Goal: Task Accomplishment & Management: Manage account settings

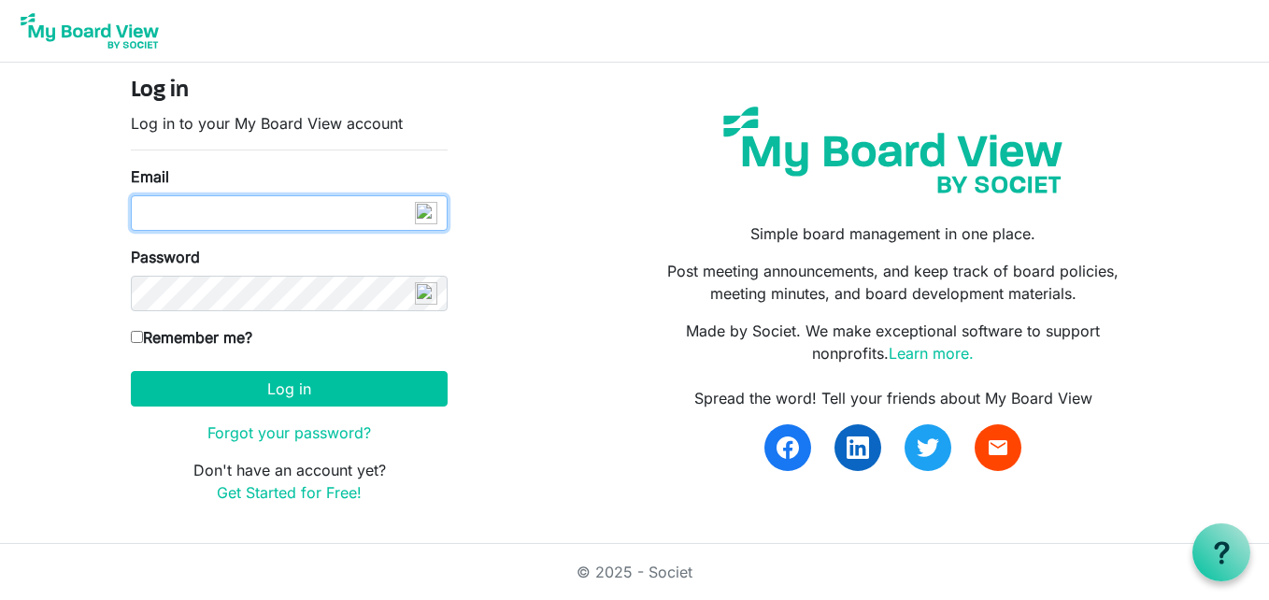
click at [230, 206] on input "Email" at bounding box center [289, 213] width 317 height 36
type input "[EMAIL_ADDRESS][DOMAIN_NAME]"
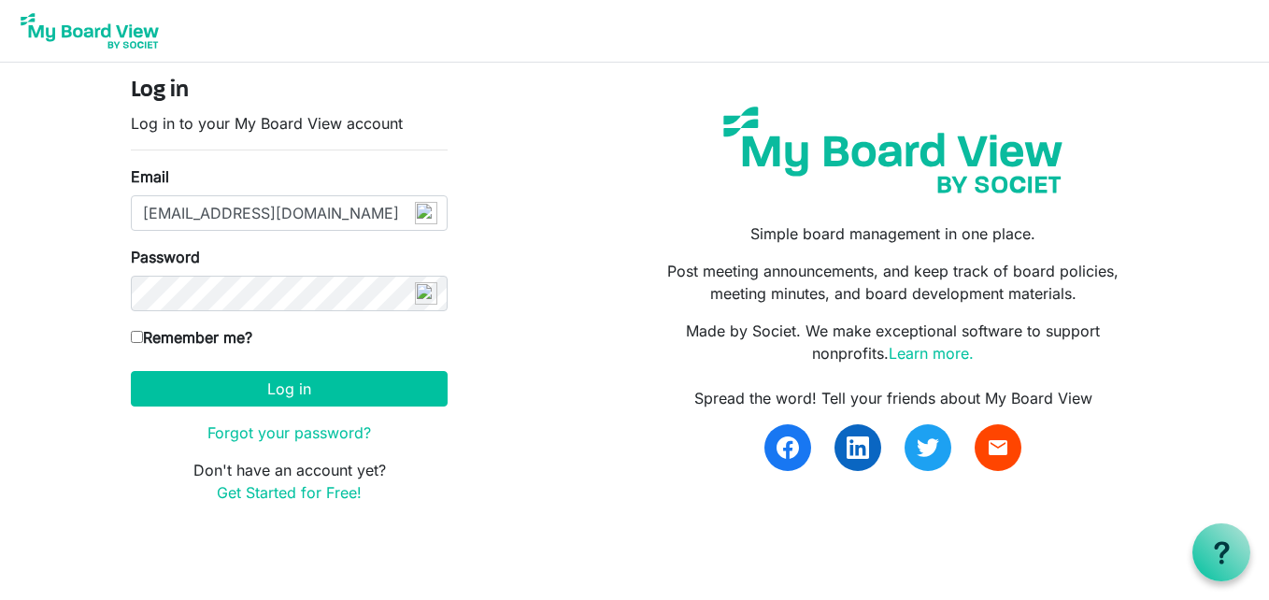
click at [431, 224] on img at bounding box center [426, 213] width 22 height 22
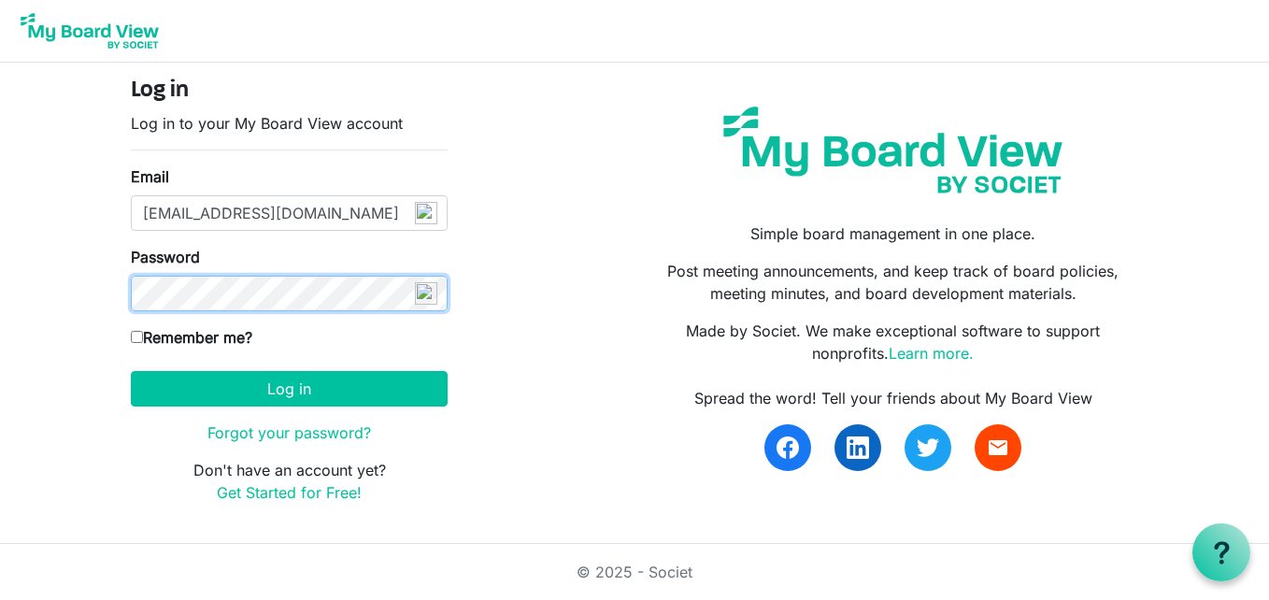
click at [131, 371] on button "Log in" at bounding box center [289, 389] width 317 height 36
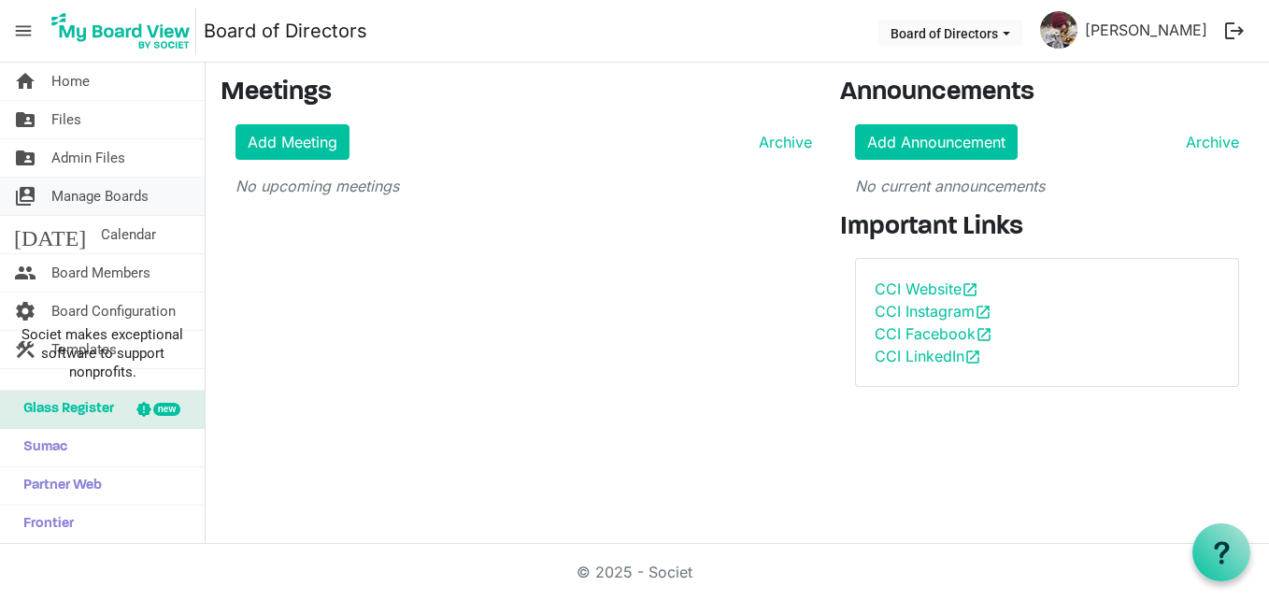
click at [94, 192] on span "Manage Boards" at bounding box center [99, 196] width 97 height 37
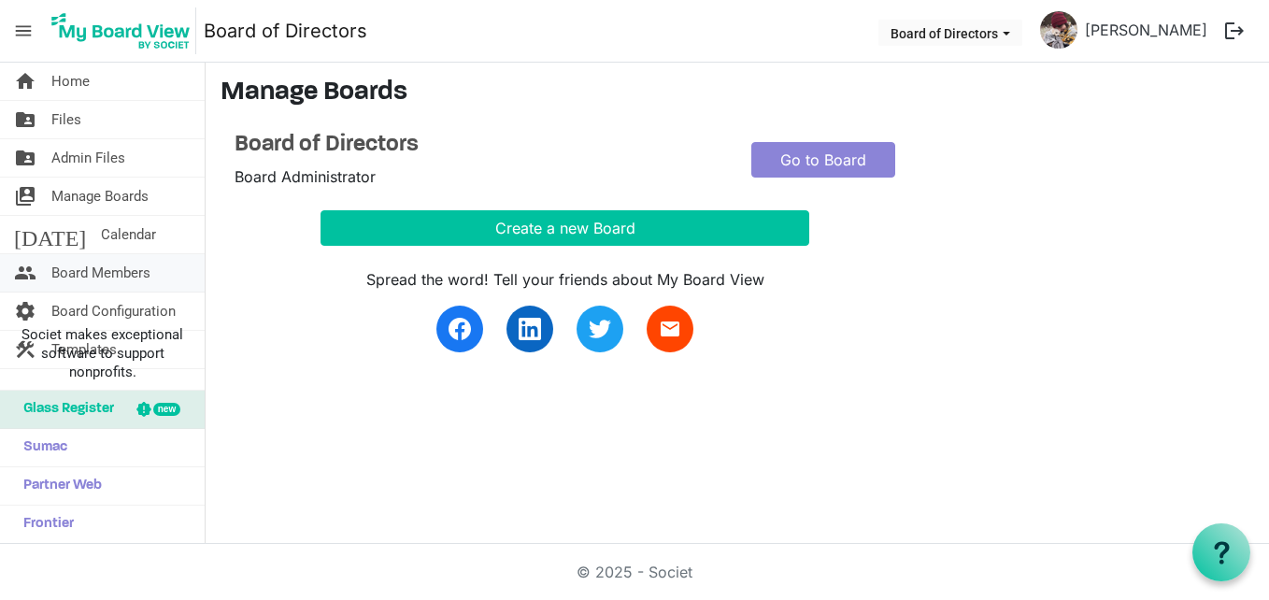
click at [117, 276] on span "Board Members" at bounding box center [100, 272] width 99 height 37
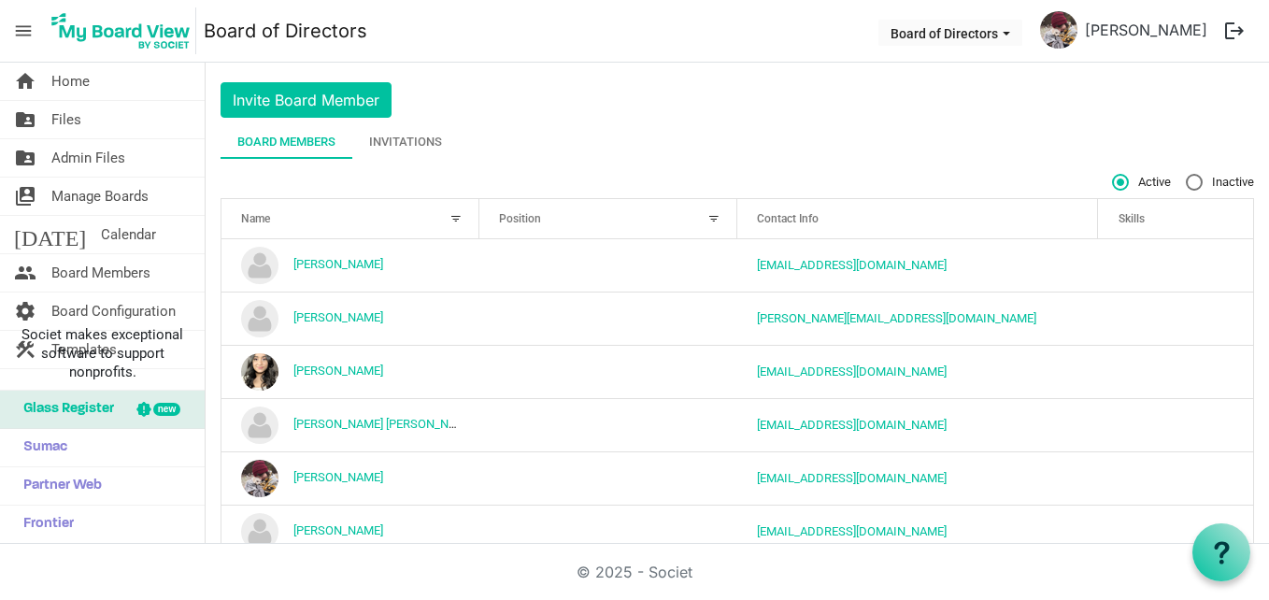
scroll to position [87, 0]
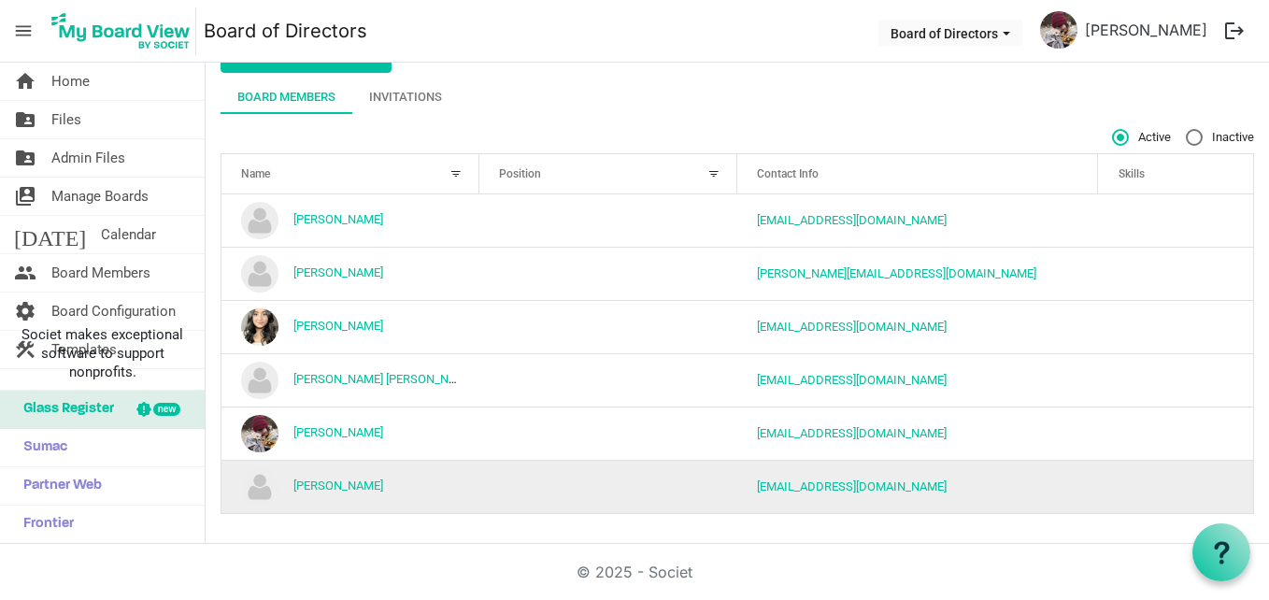
click at [1174, 471] on td "is template cell column header Skills" at bounding box center [1175, 486] width 155 height 53
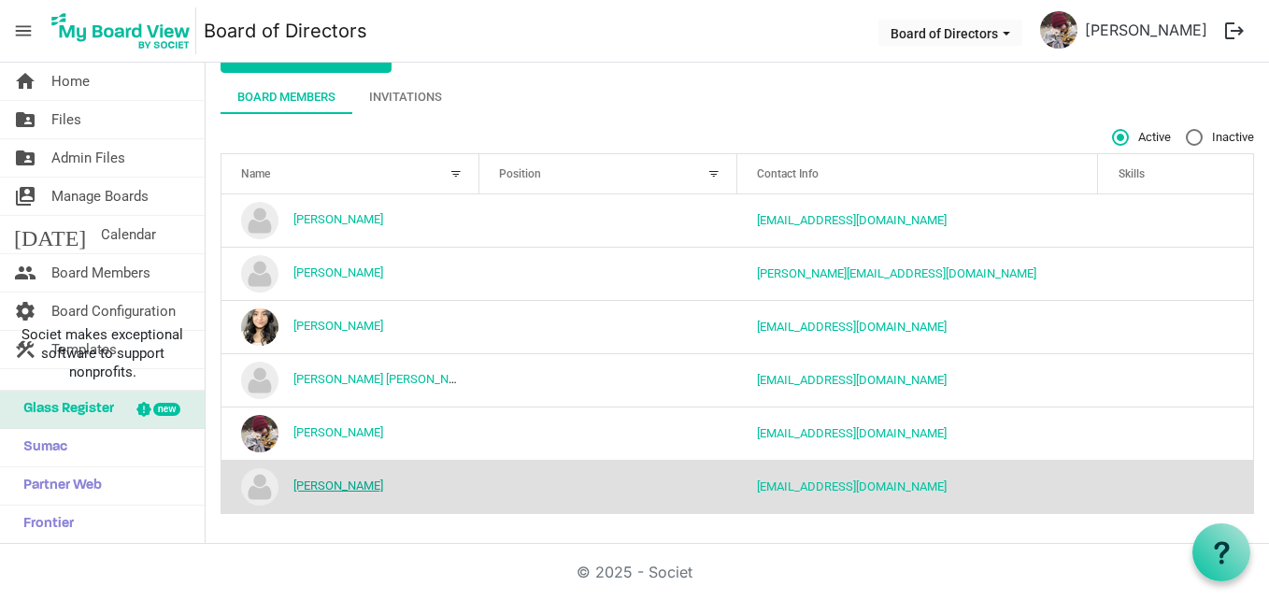
click at [340, 486] on link "Robert Howlett" at bounding box center [338, 485] width 90 height 14
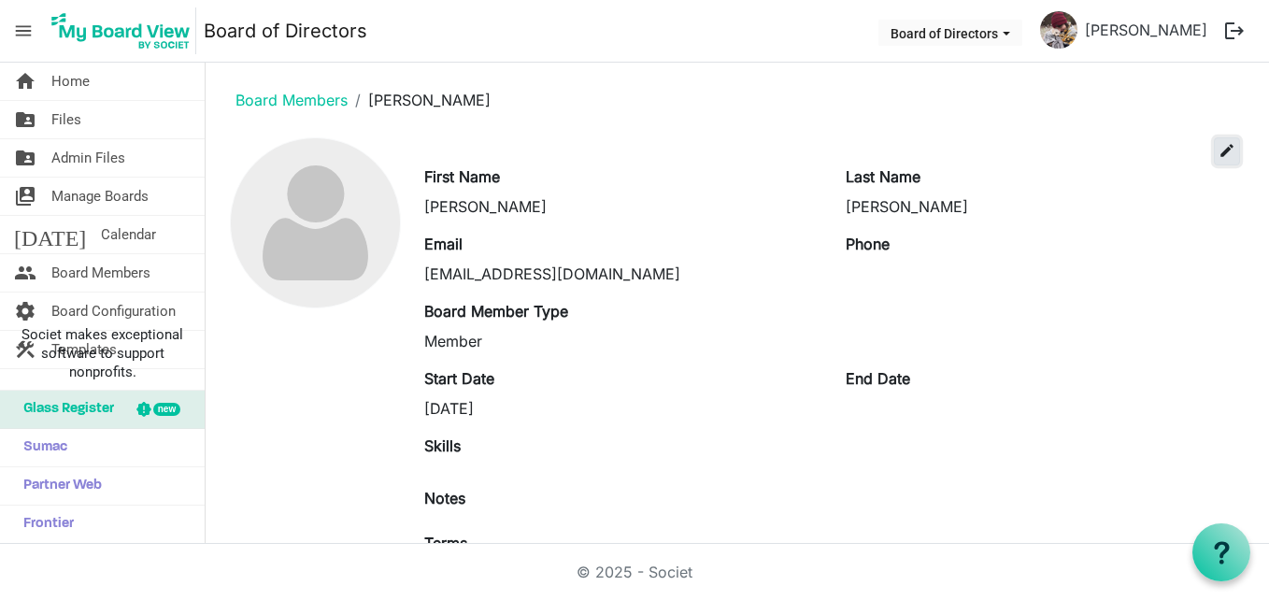
click at [1218, 146] on span "edit" at bounding box center [1226, 150] width 17 height 17
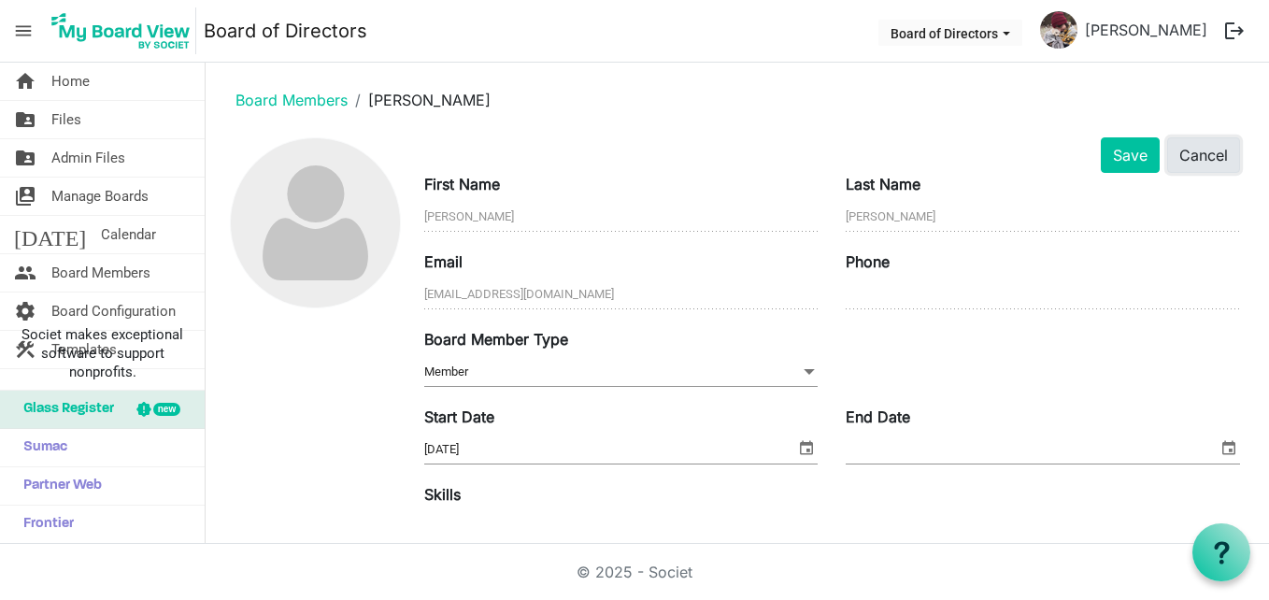
click at [1191, 162] on button "Cancel" at bounding box center [1203, 155] width 73 height 36
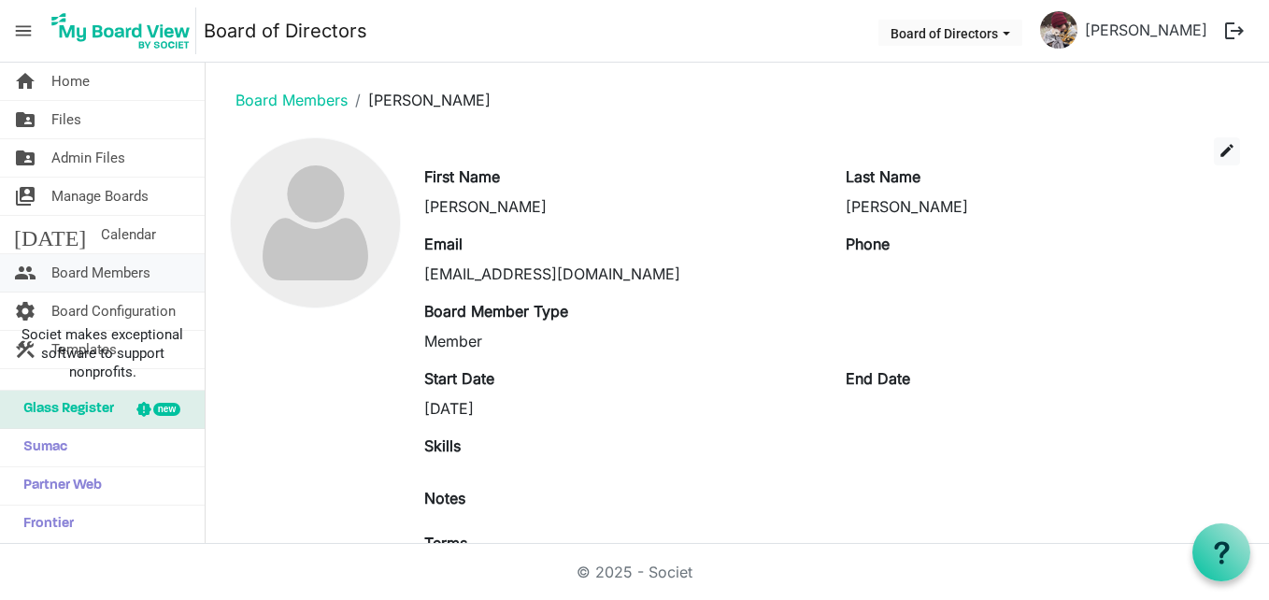
click at [98, 271] on span "Board Members" at bounding box center [100, 272] width 99 height 37
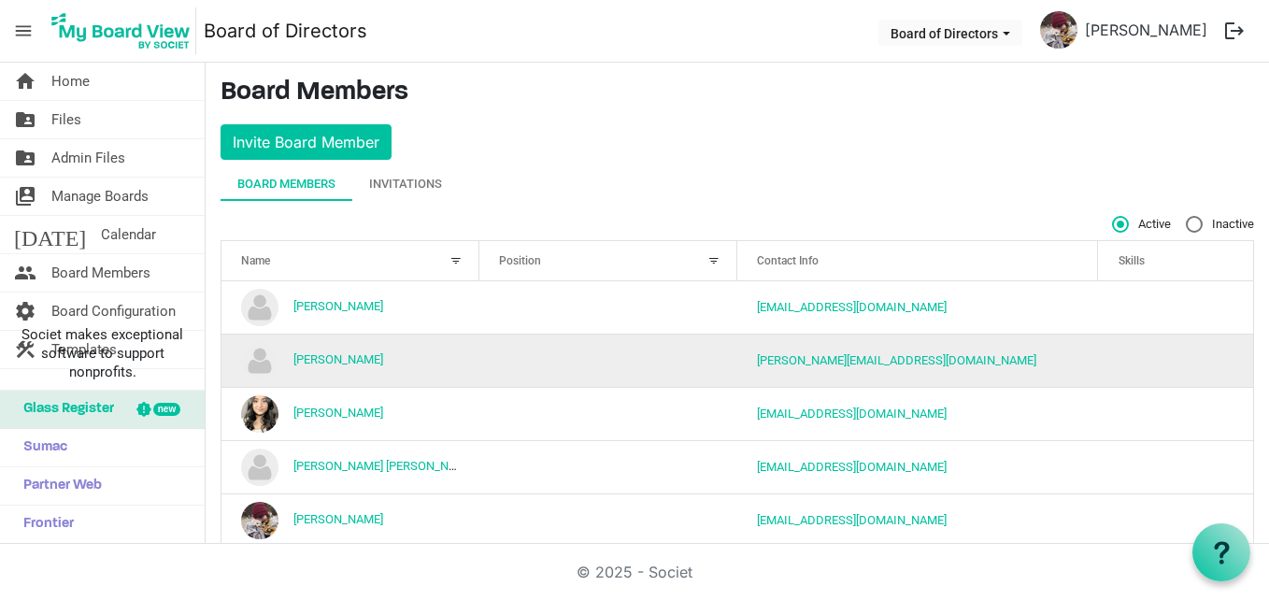
scroll to position [87, 0]
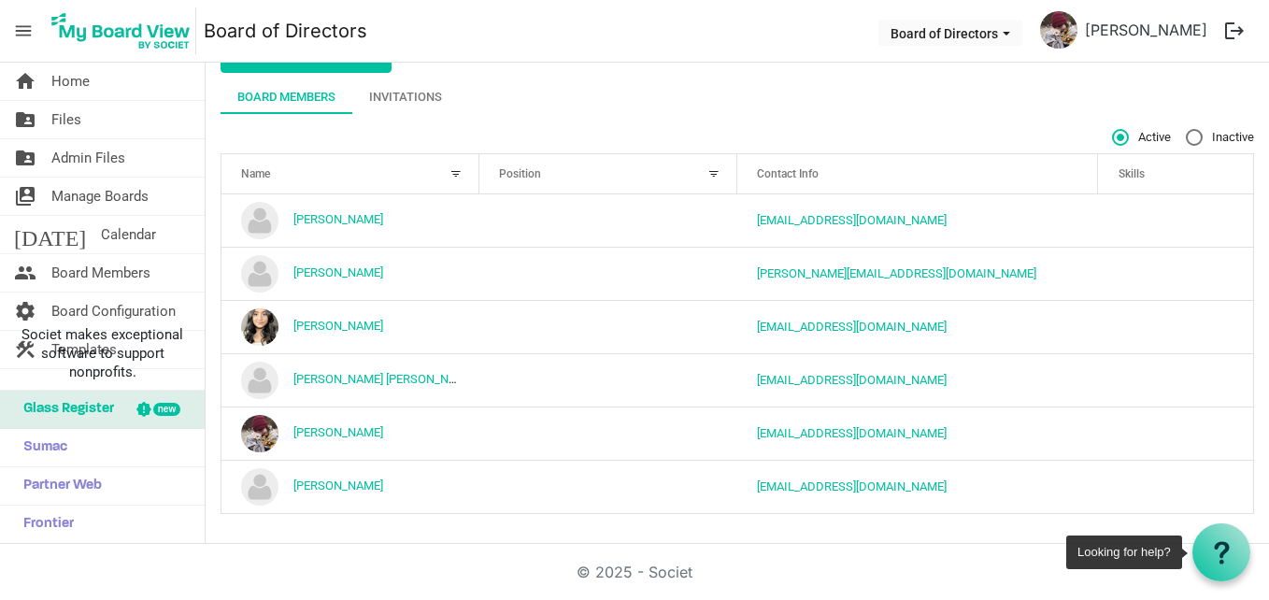
click at [1231, 564] on div at bounding box center [1221, 552] width 23 height 23
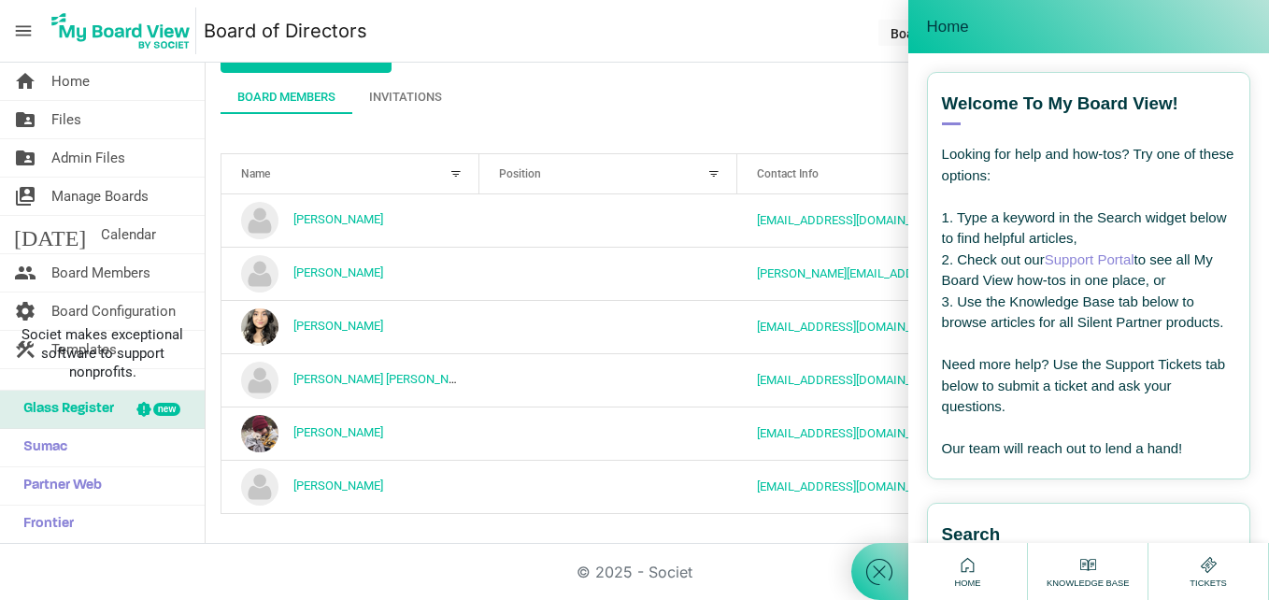
scroll to position [343, 0]
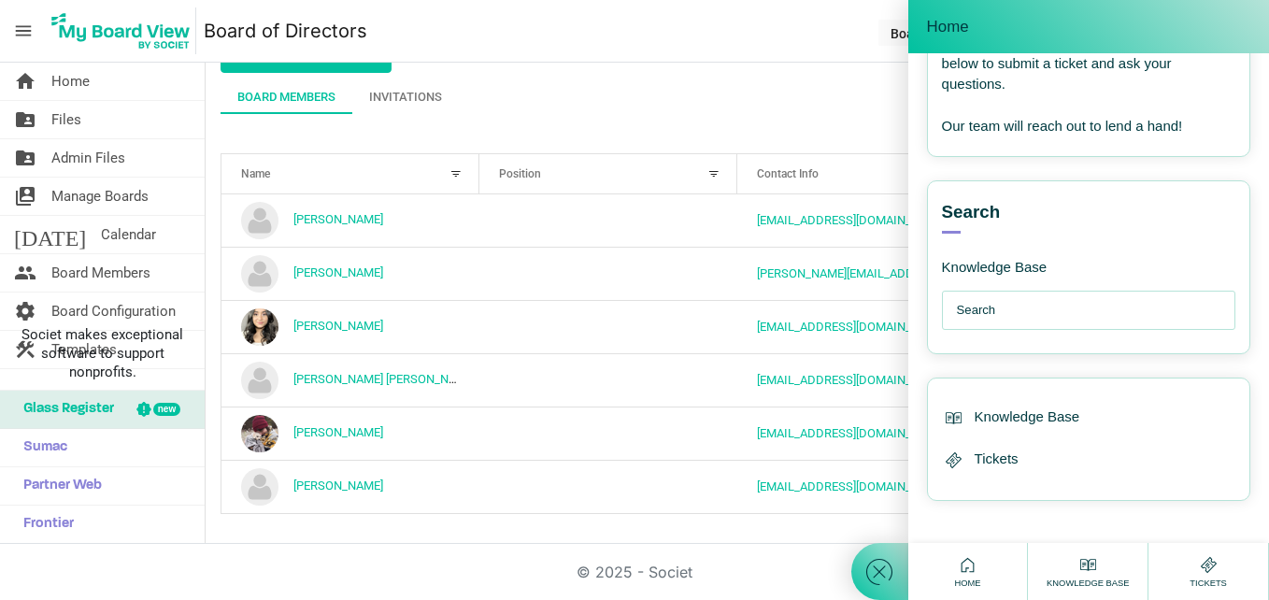
drag, startPoint x: 986, startPoint y: 317, endPoint x: 930, endPoint y: 321, distance: 56.3
click at [984, 315] on input "text" at bounding box center [1093, 310] width 273 height 37
type input "remove board member"
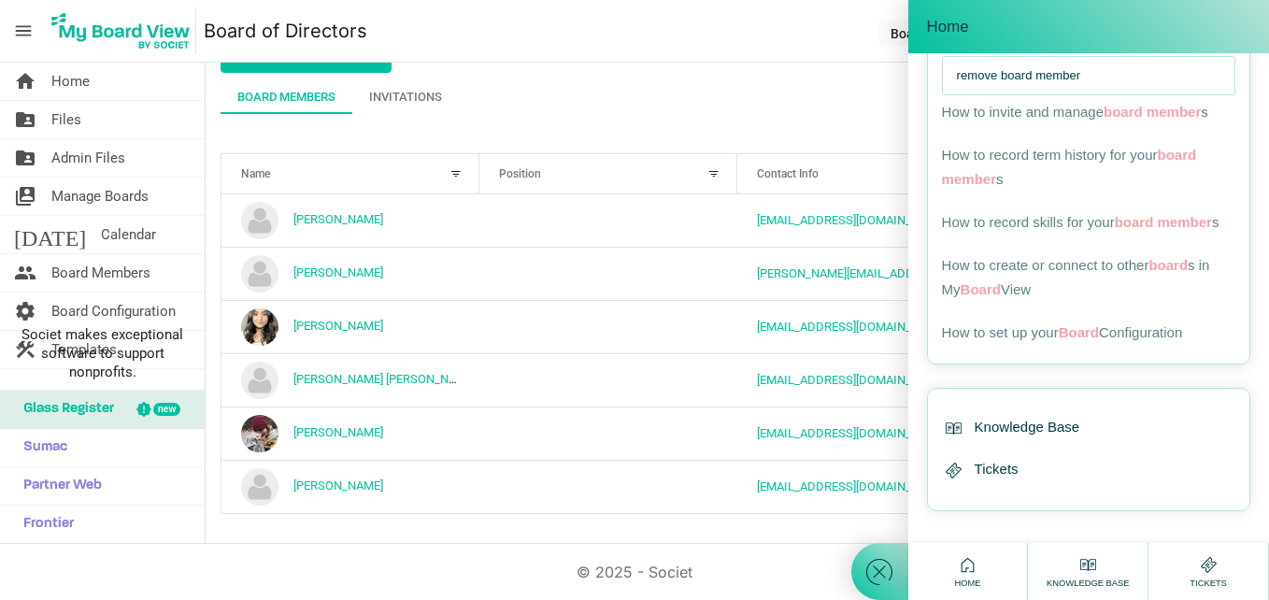
scroll to position [612, 0]
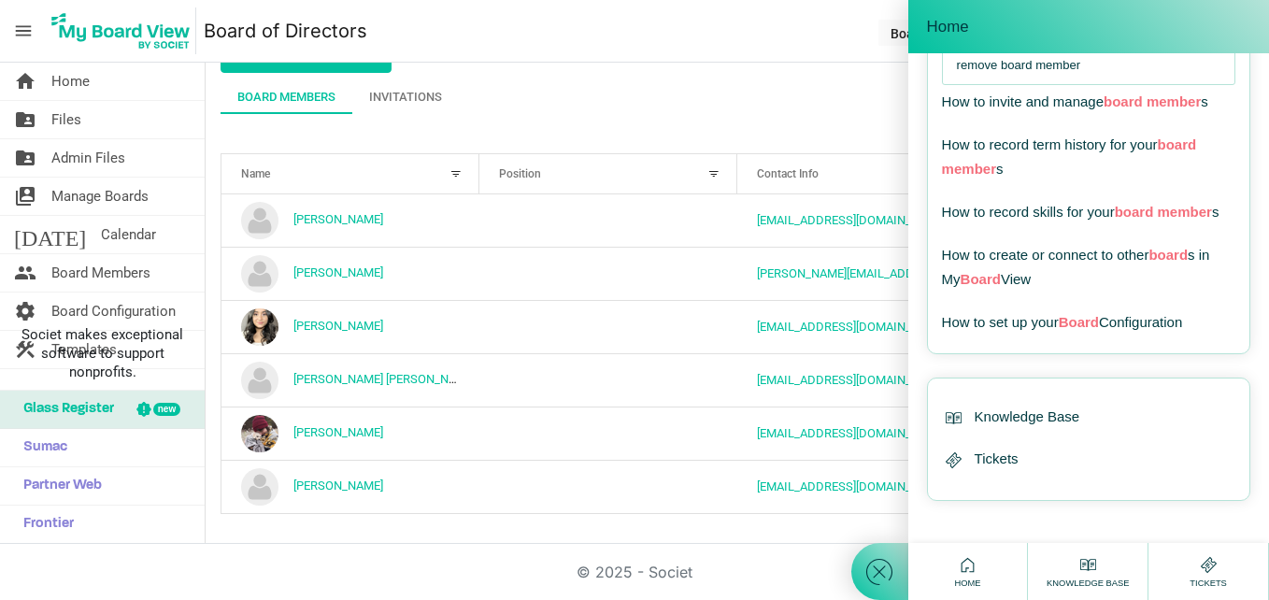
click at [709, 547] on div "© 2025 - Societ" at bounding box center [634, 572] width 1065 height 56
click at [71, 119] on span "Files" at bounding box center [66, 119] width 30 height 37
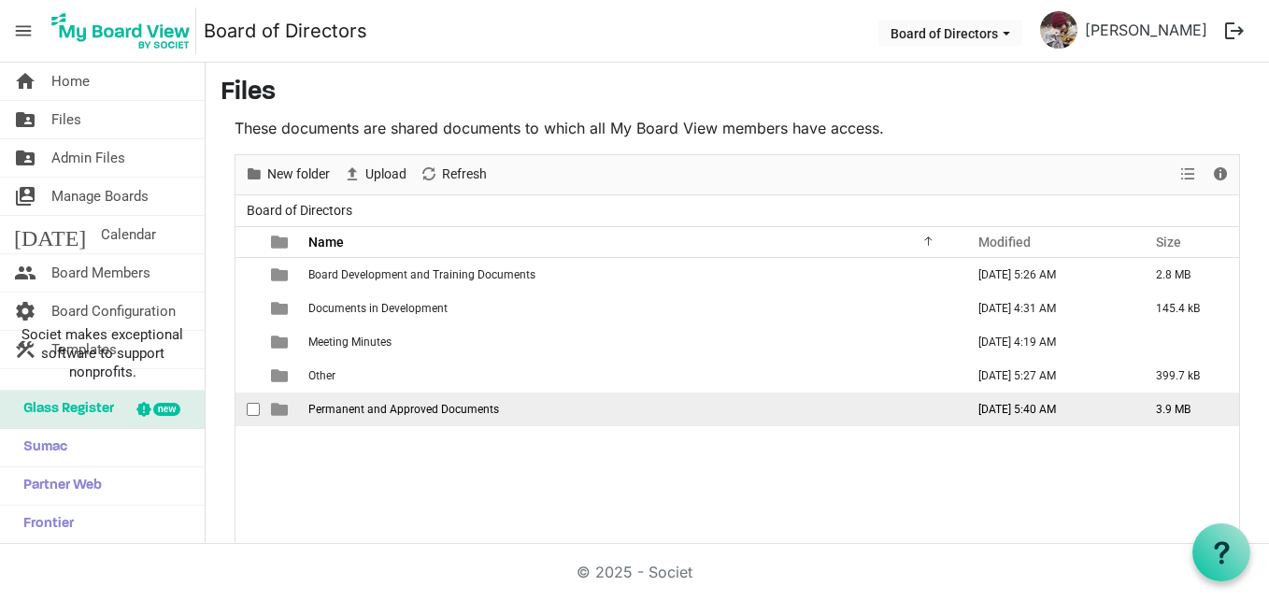
click at [345, 401] on td "Permanent and Approved Documents" at bounding box center [631, 409] width 656 height 34
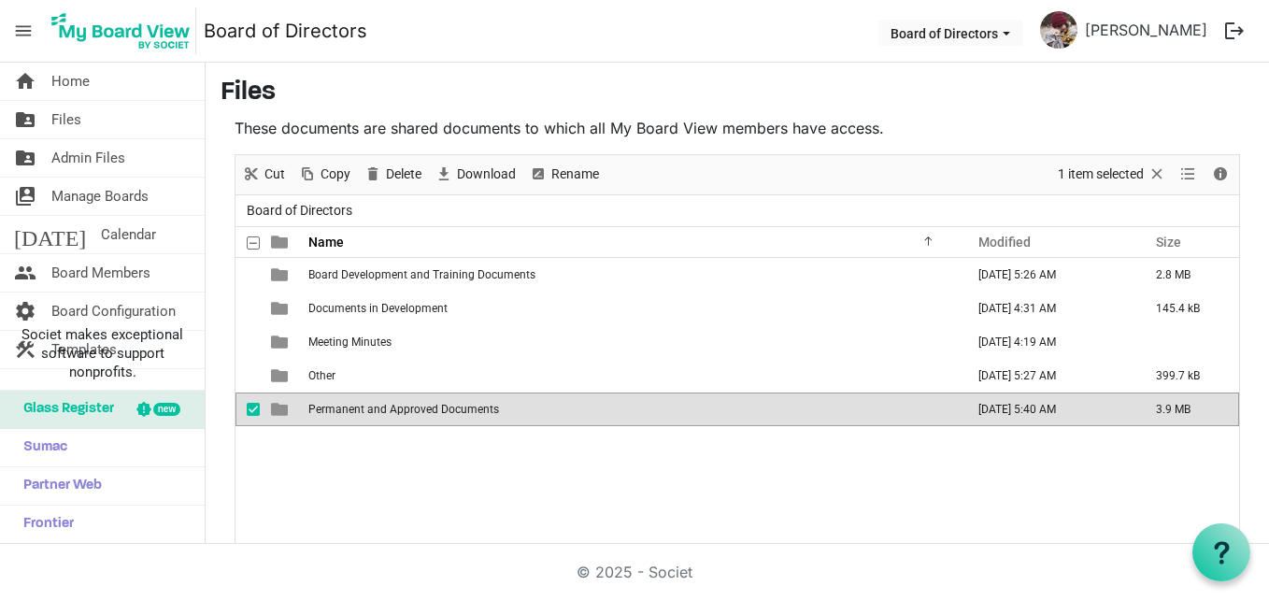
click at [399, 408] on span "Permanent and Approved Documents" at bounding box center [403, 409] width 191 height 13
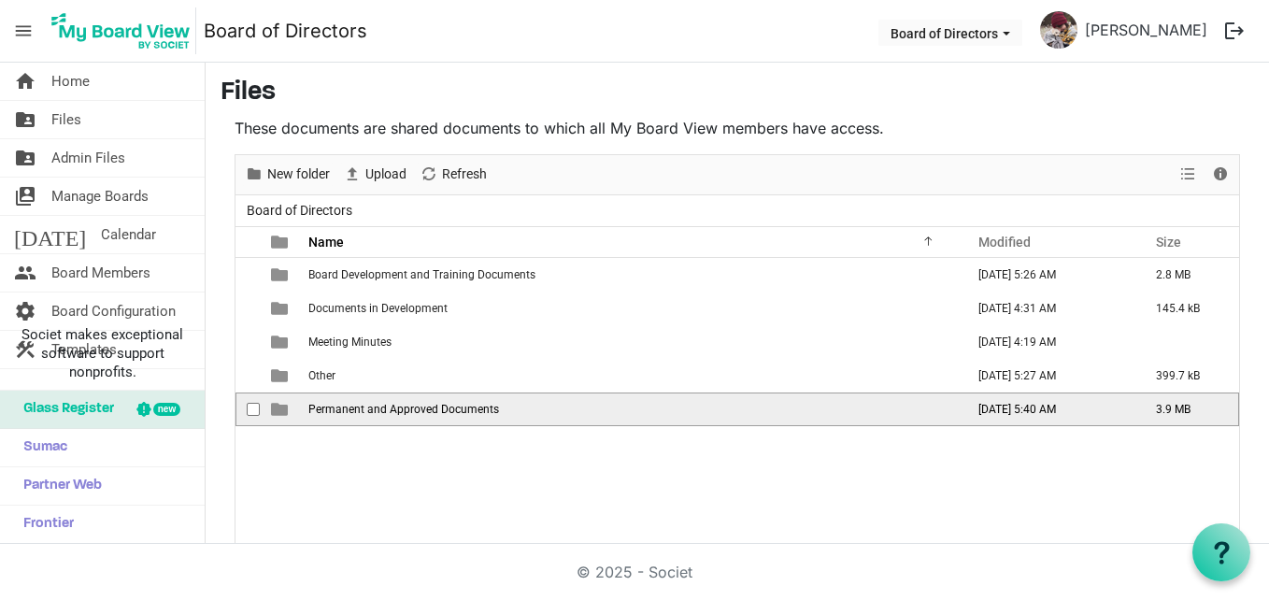
click at [457, 397] on td "Permanent and Approved Documents" at bounding box center [631, 409] width 656 height 34
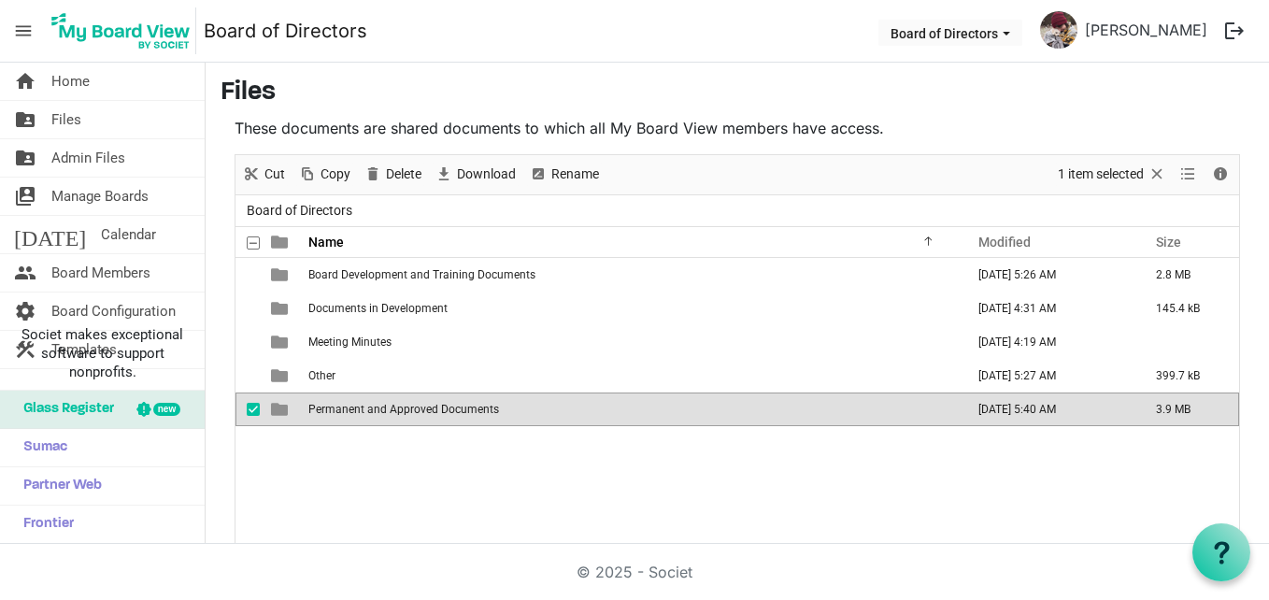
click at [457, 397] on td "Permanent and Approved Documents" at bounding box center [631, 409] width 656 height 34
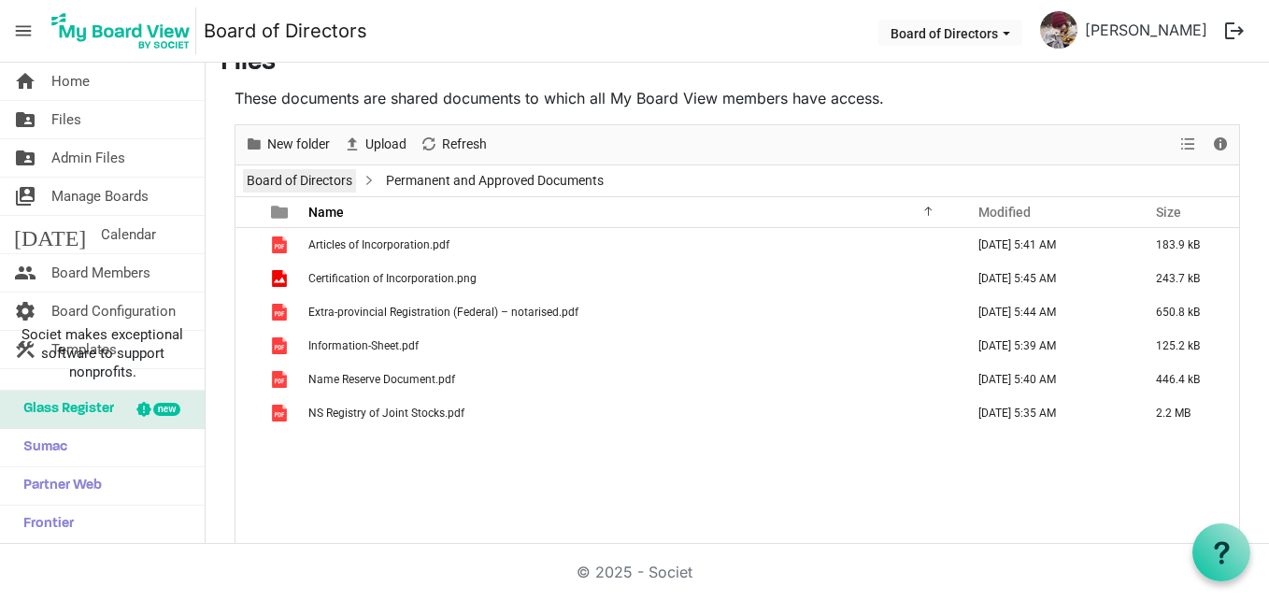
click at [325, 183] on link "Board of Directors" at bounding box center [299, 180] width 113 height 23
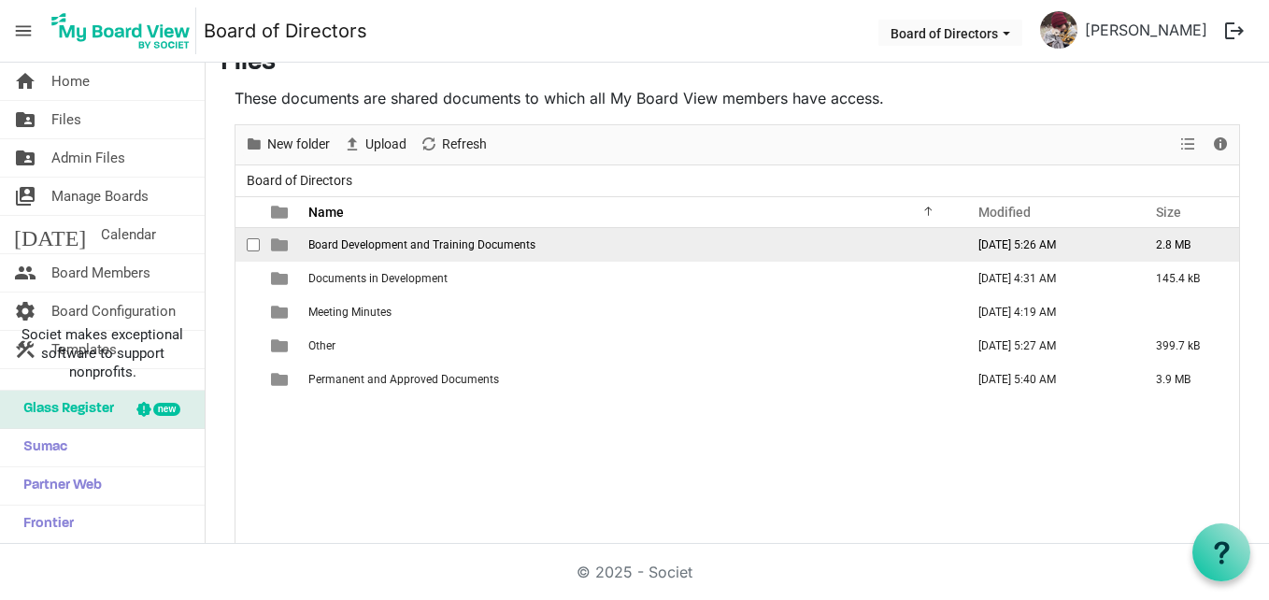
click at [393, 248] on span "Board Development and Training Documents" at bounding box center [421, 244] width 227 height 13
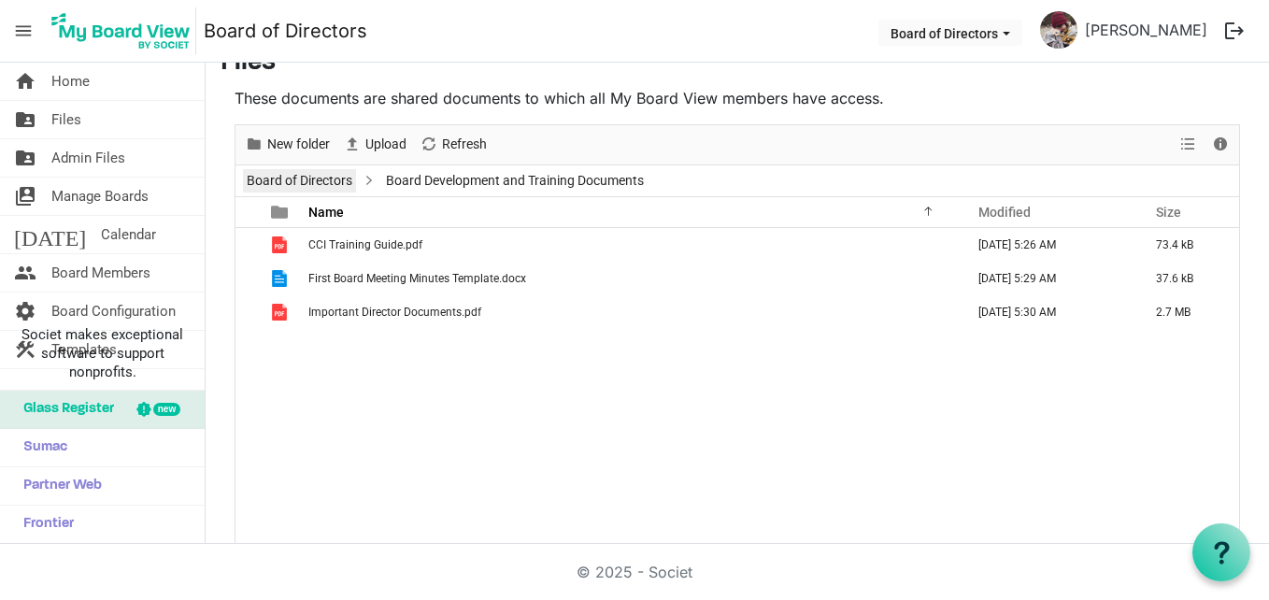
click at [306, 181] on link "Board of Directors" at bounding box center [299, 180] width 113 height 23
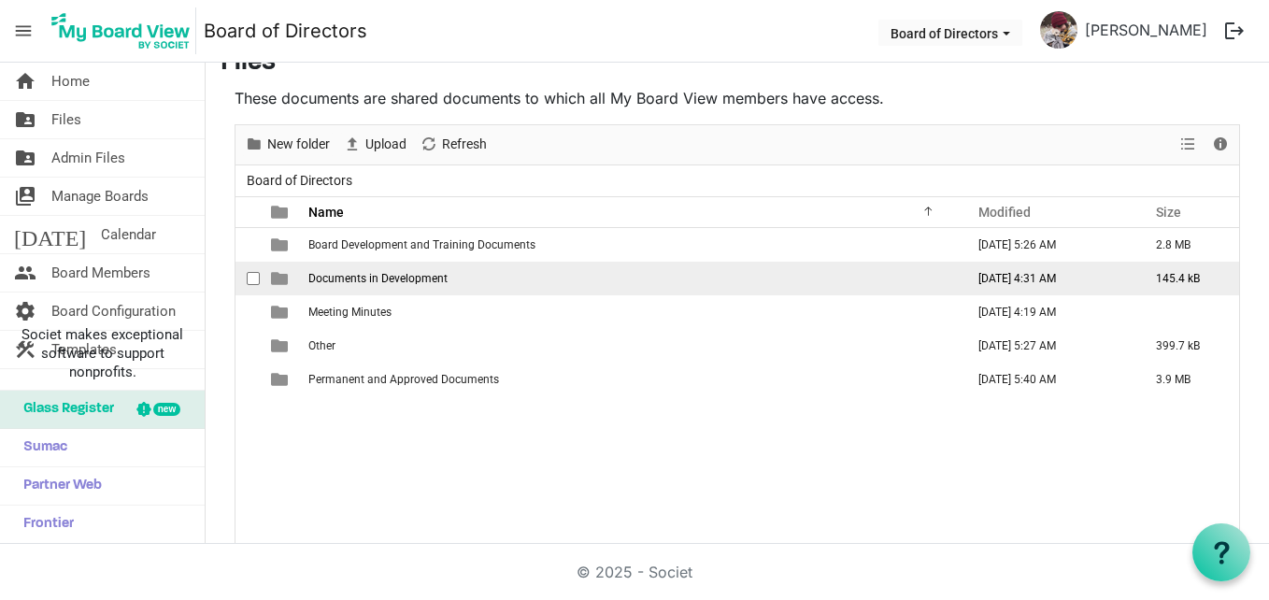
click at [359, 275] on span "Documents in Development" at bounding box center [377, 278] width 139 height 13
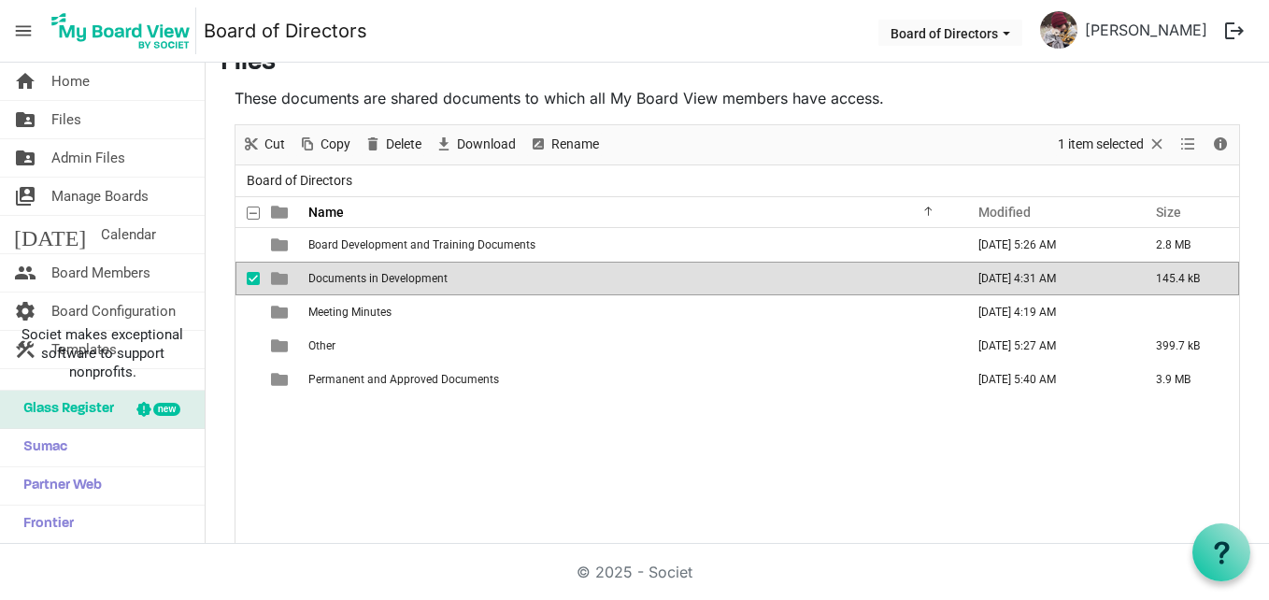
click at [359, 275] on span "Documents in Development" at bounding box center [377, 278] width 139 height 13
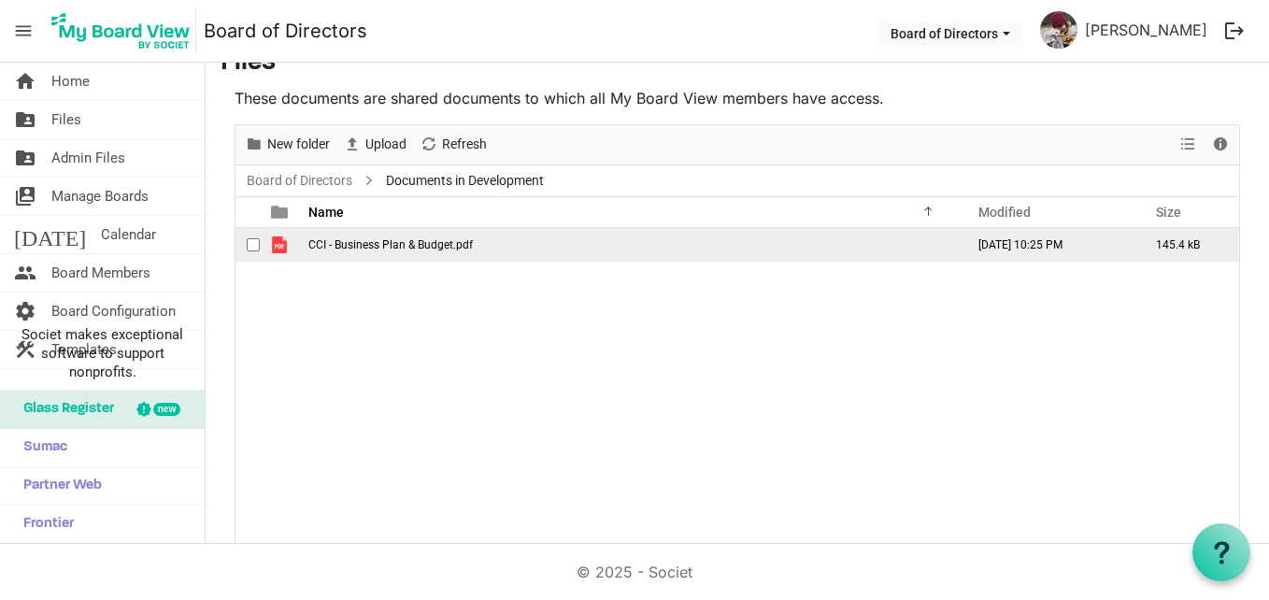
click at [249, 245] on span "checkbox" at bounding box center [253, 244] width 13 height 13
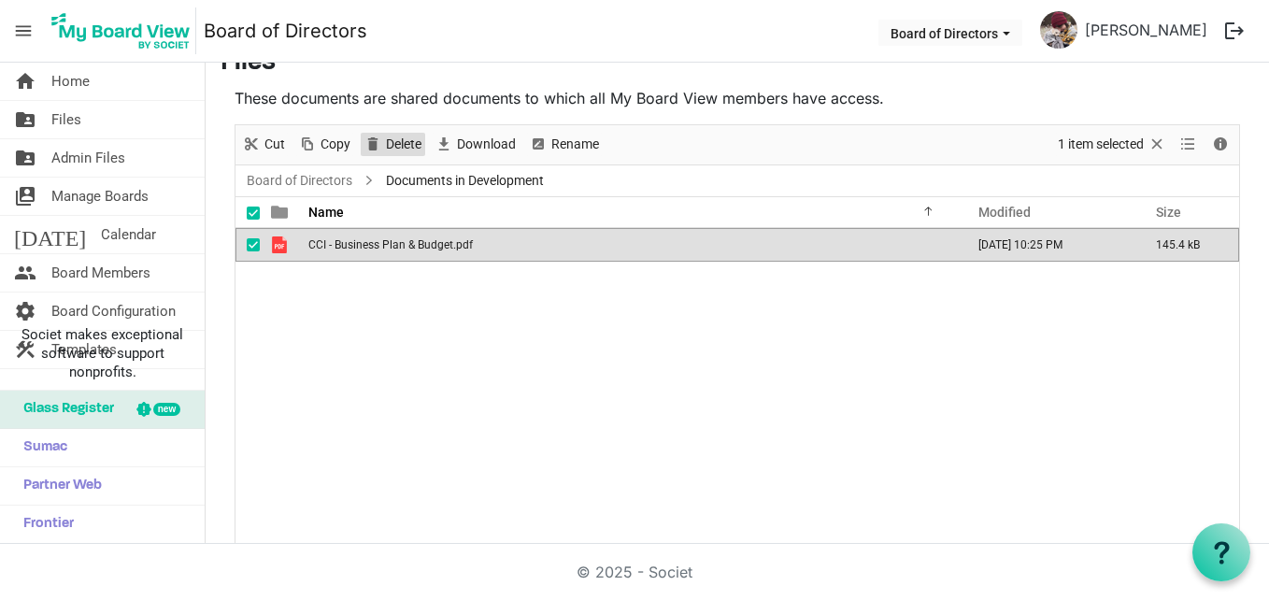
click at [391, 135] on span "Delete" at bounding box center [403, 144] width 39 height 23
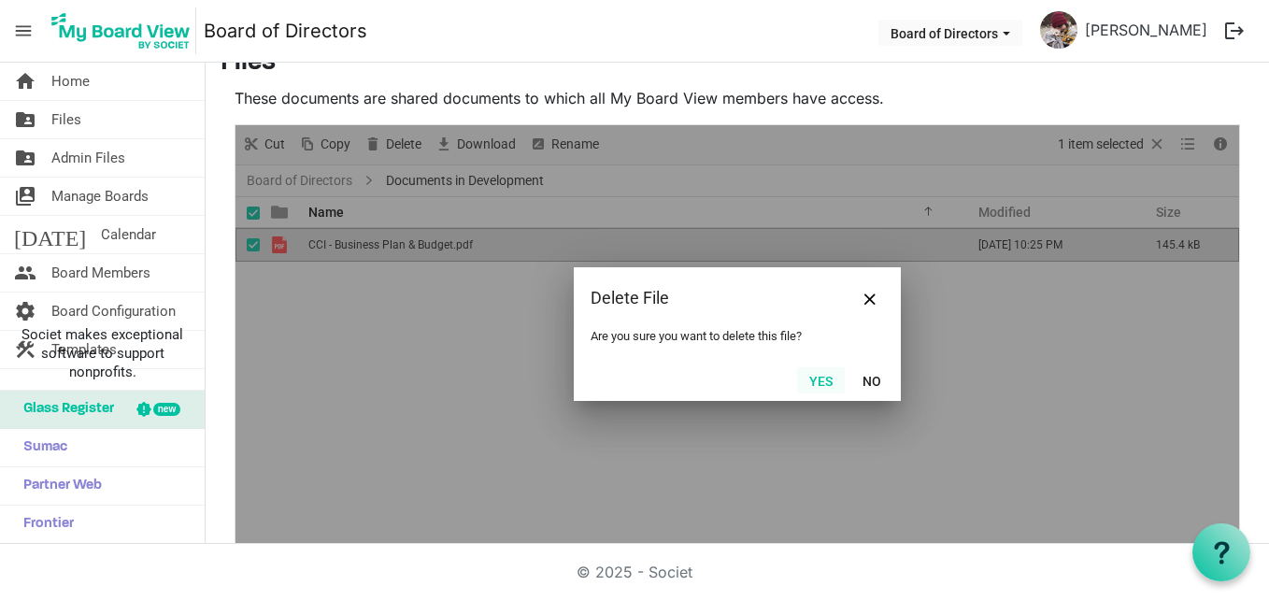
click at [812, 385] on button "Yes" at bounding box center [821, 380] width 48 height 26
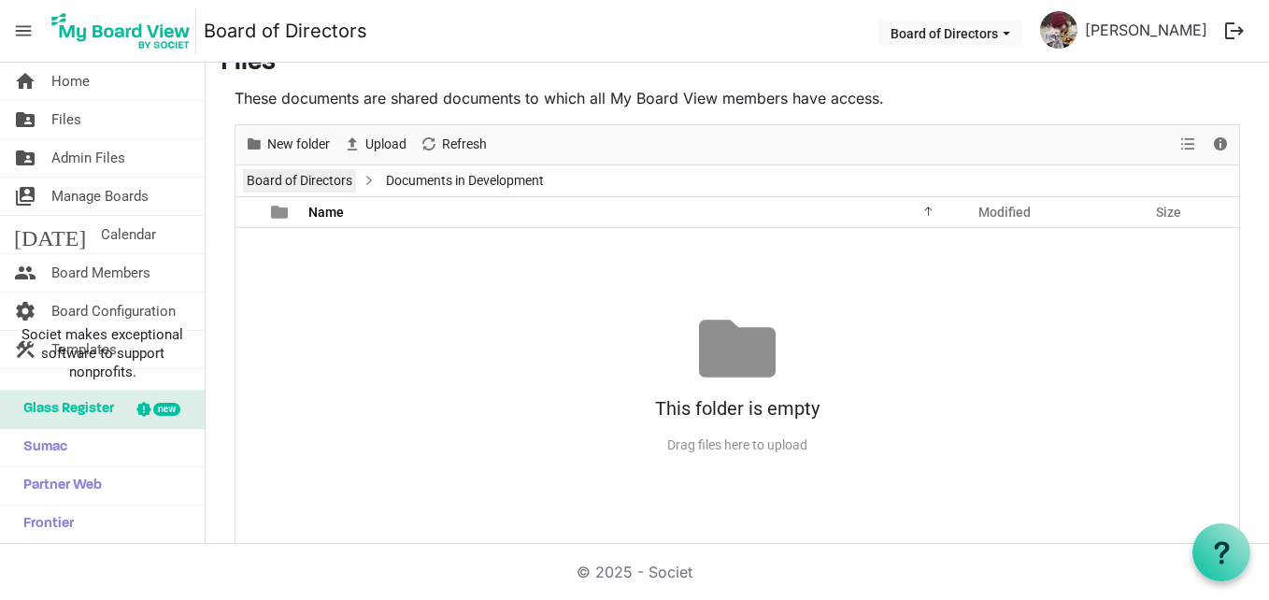
click at [298, 187] on link "Board of Directors" at bounding box center [299, 180] width 113 height 23
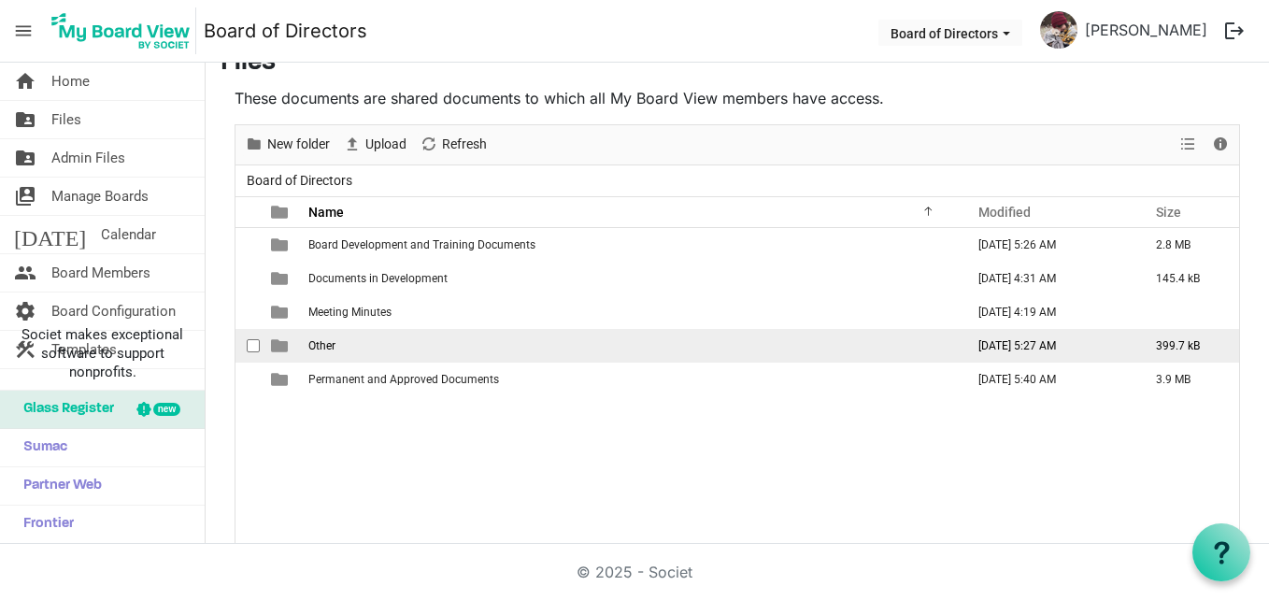
click at [320, 347] on span "Other" at bounding box center [321, 345] width 27 height 13
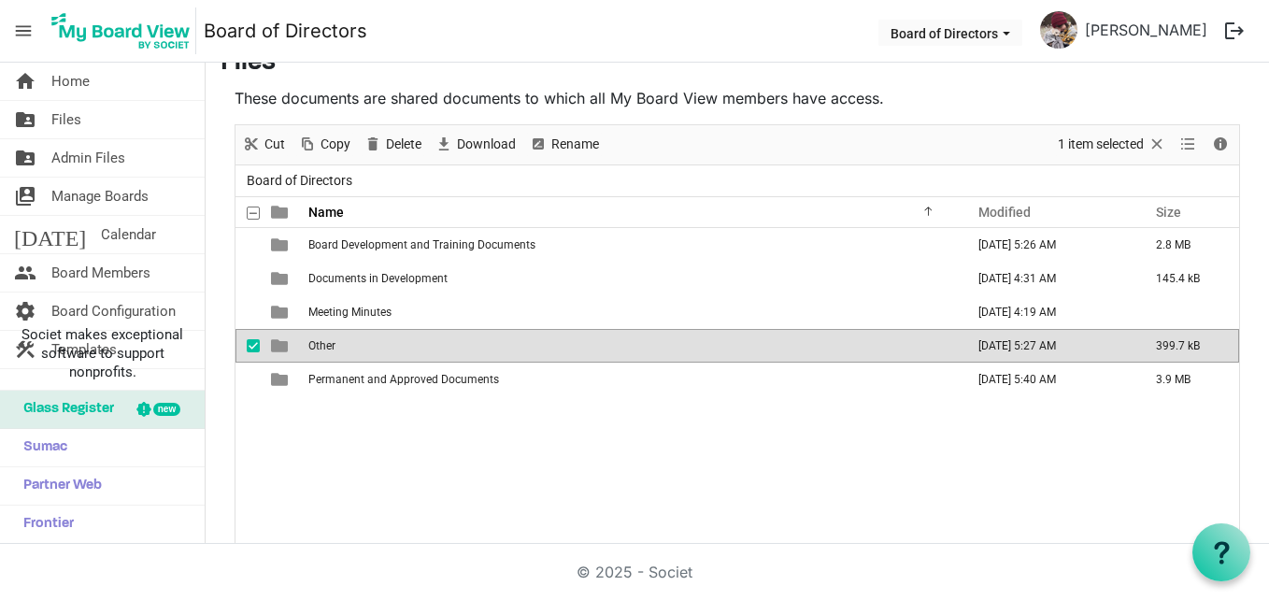
click at [320, 347] on span "Other" at bounding box center [321, 345] width 27 height 13
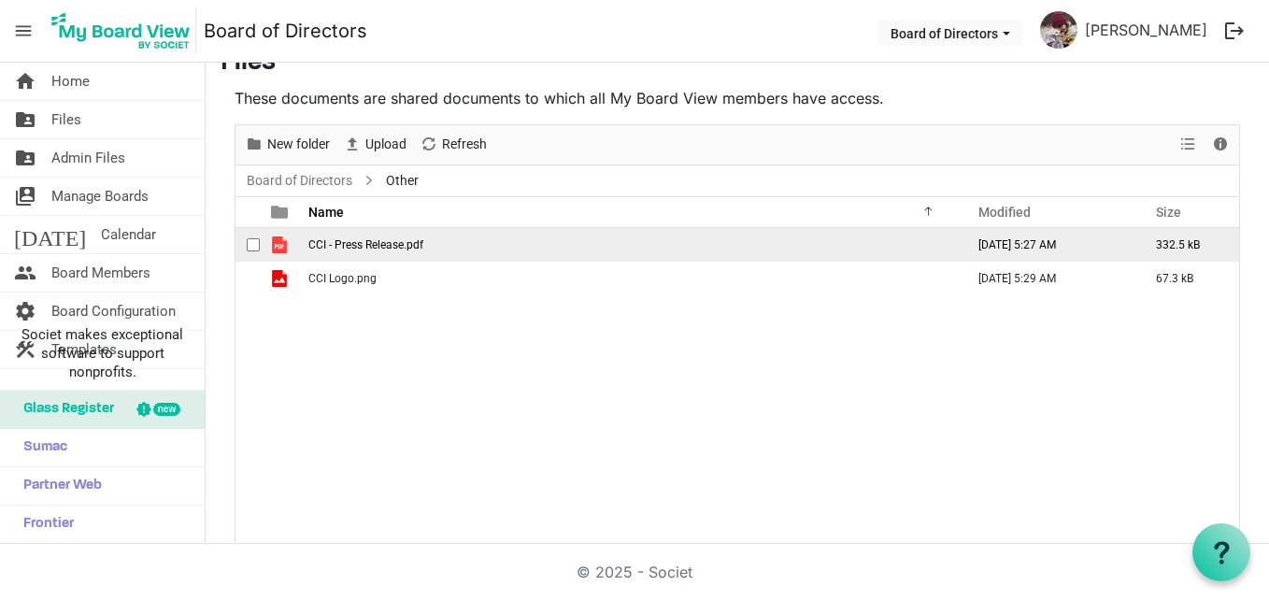
click at [255, 240] on span "checkbox" at bounding box center [253, 244] width 13 height 13
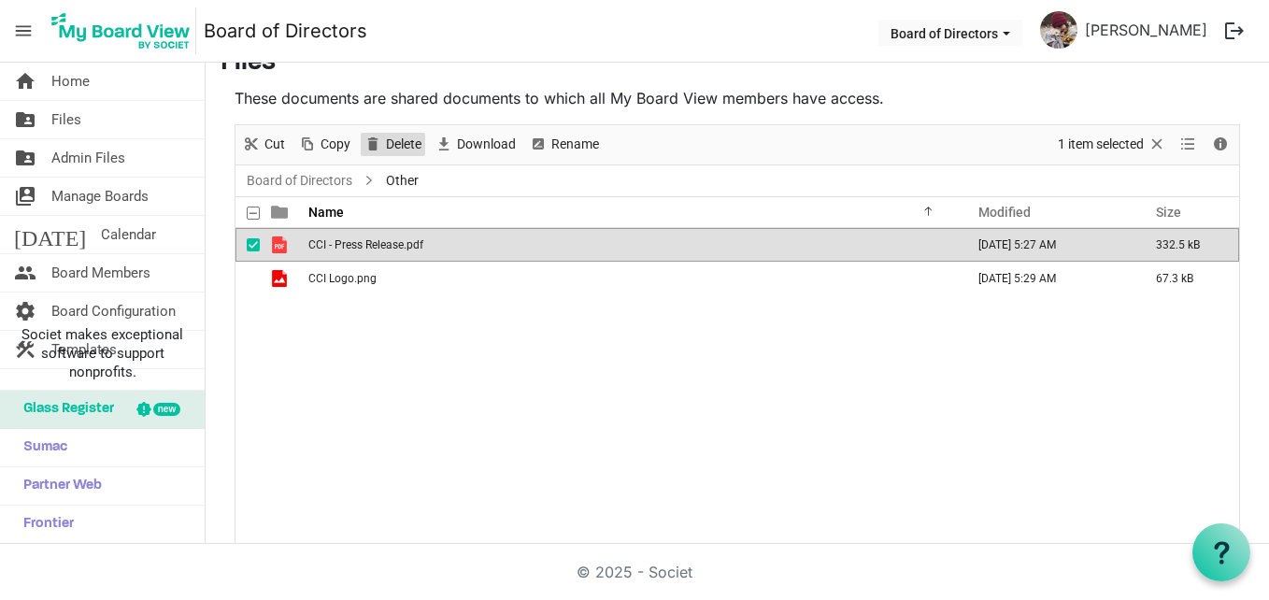
click at [388, 143] on span "Delete" at bounding box center [403, 144] width 39 height 23
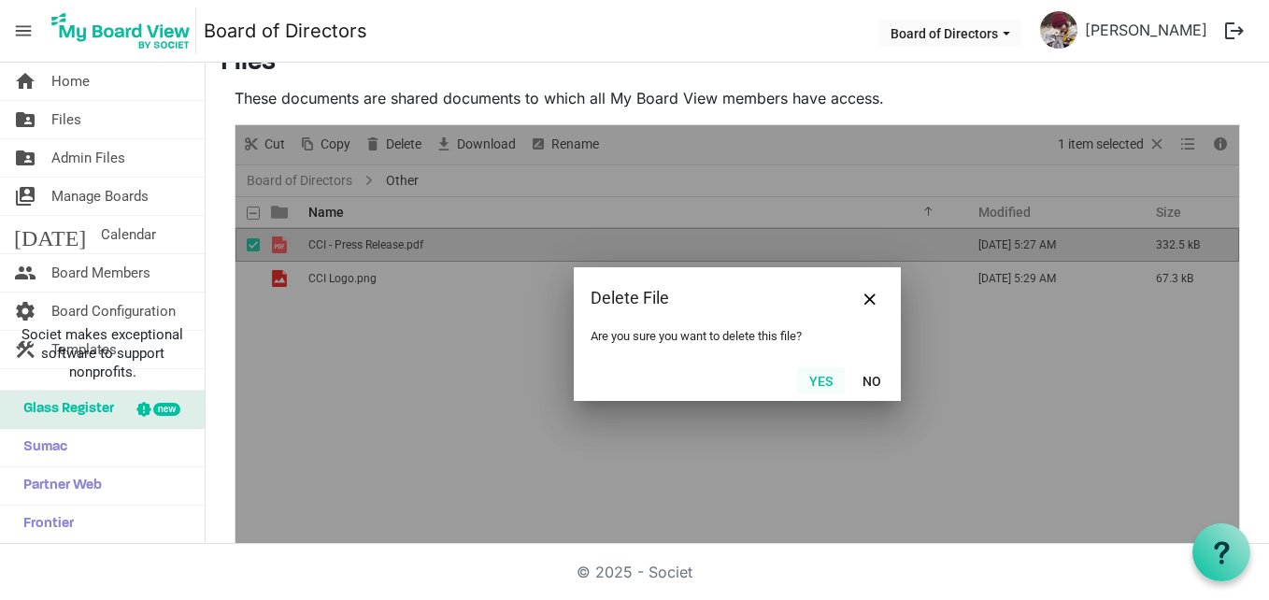
click at [798, 379] on button "Yes" at bounding box center [821, 380] width 48 height 26
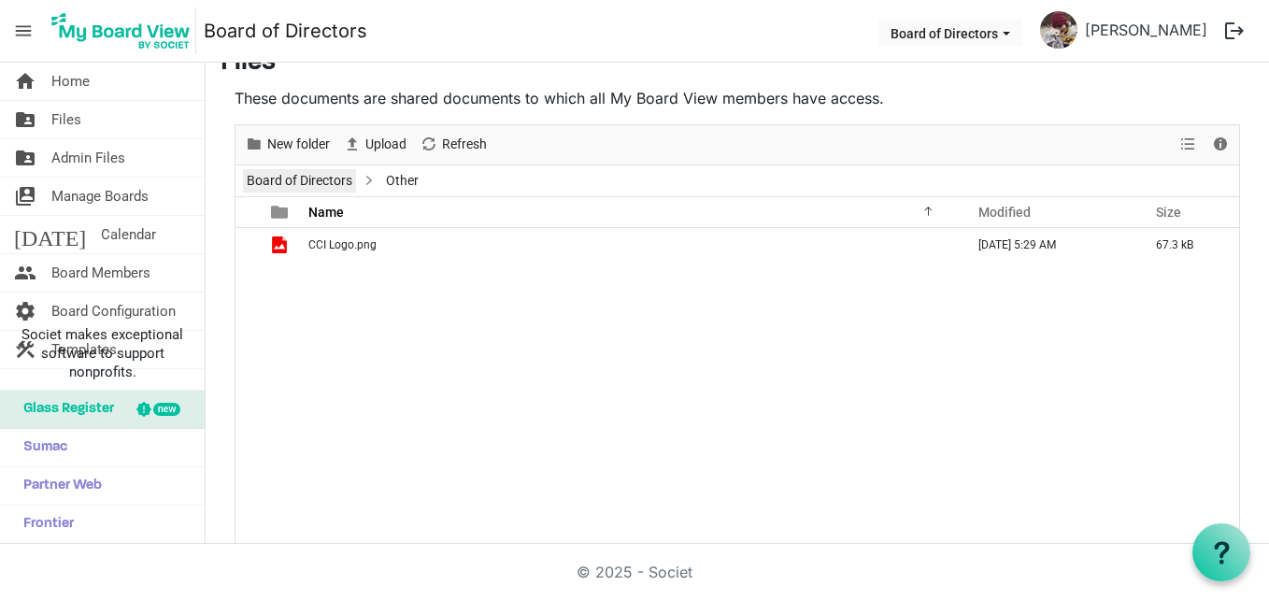
click at [292, 171] on link "Board of Directors" at bounding box center [299, 180] width 113 height 23
